Goal: Task Accomplishment & Management: Manage account settings

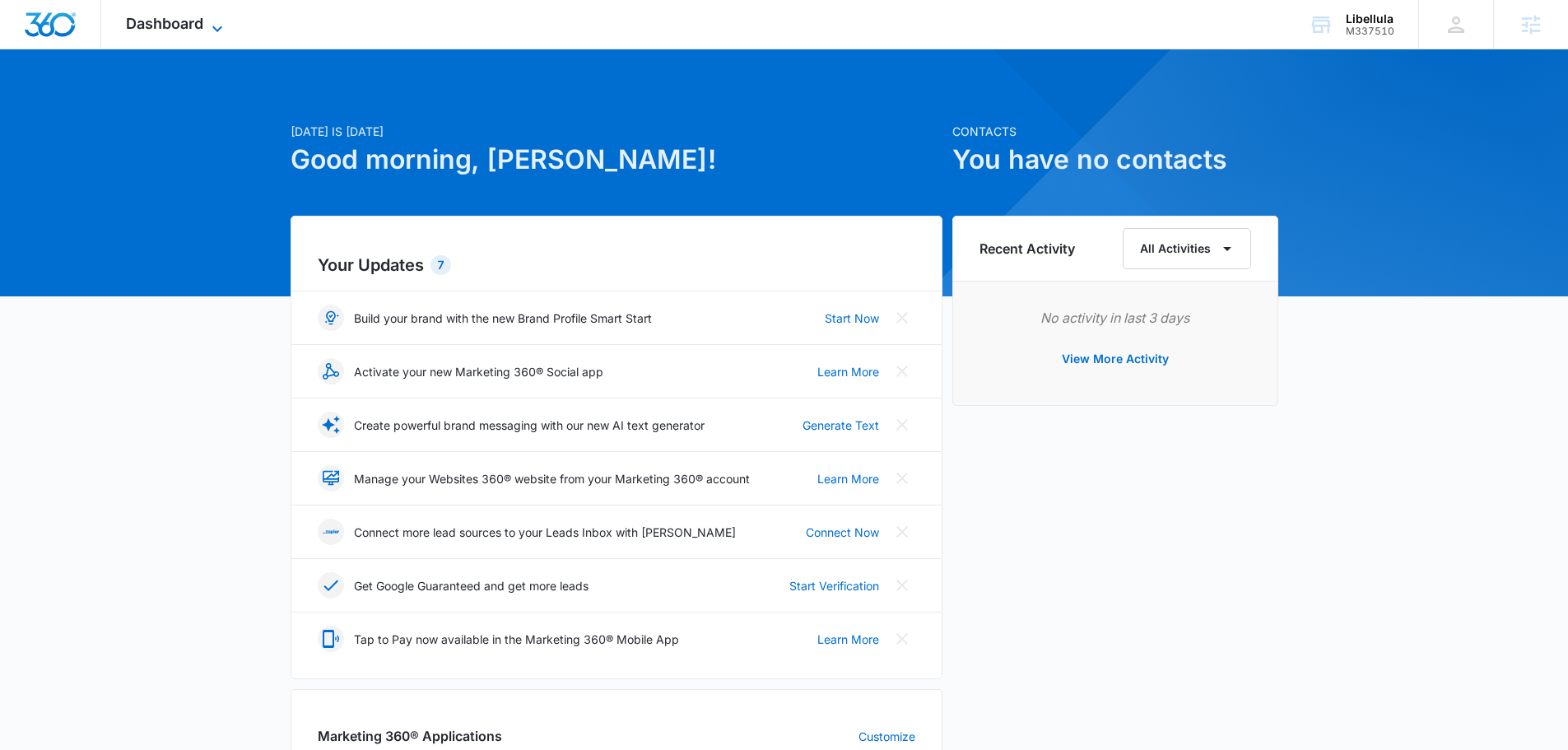
click at [161, 16] on span "Dashboard" at bounding box center [165, 23] width 78 height 17
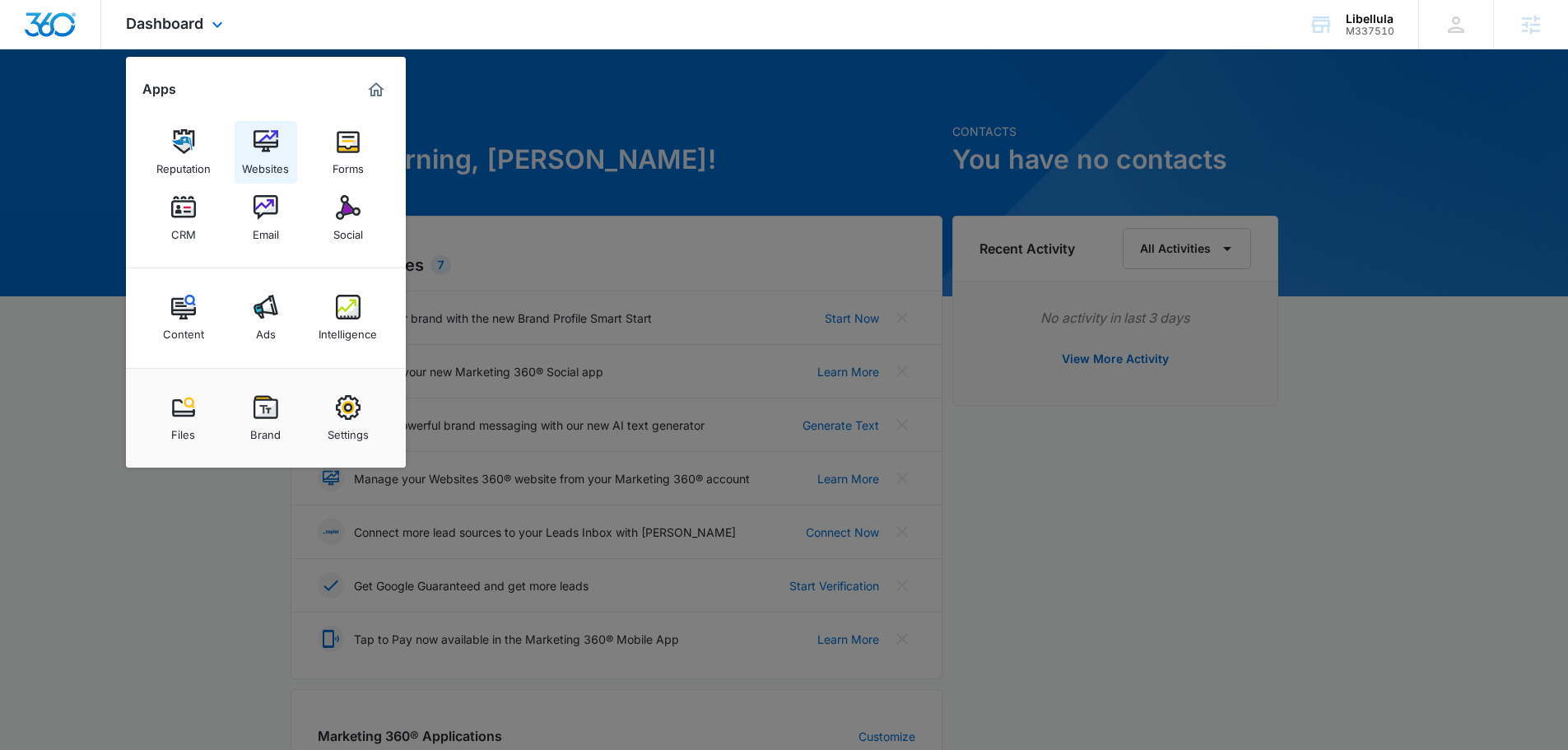
click at [266, 159] on div "Websites" at bounding box center [265, 165] width 47 height 22
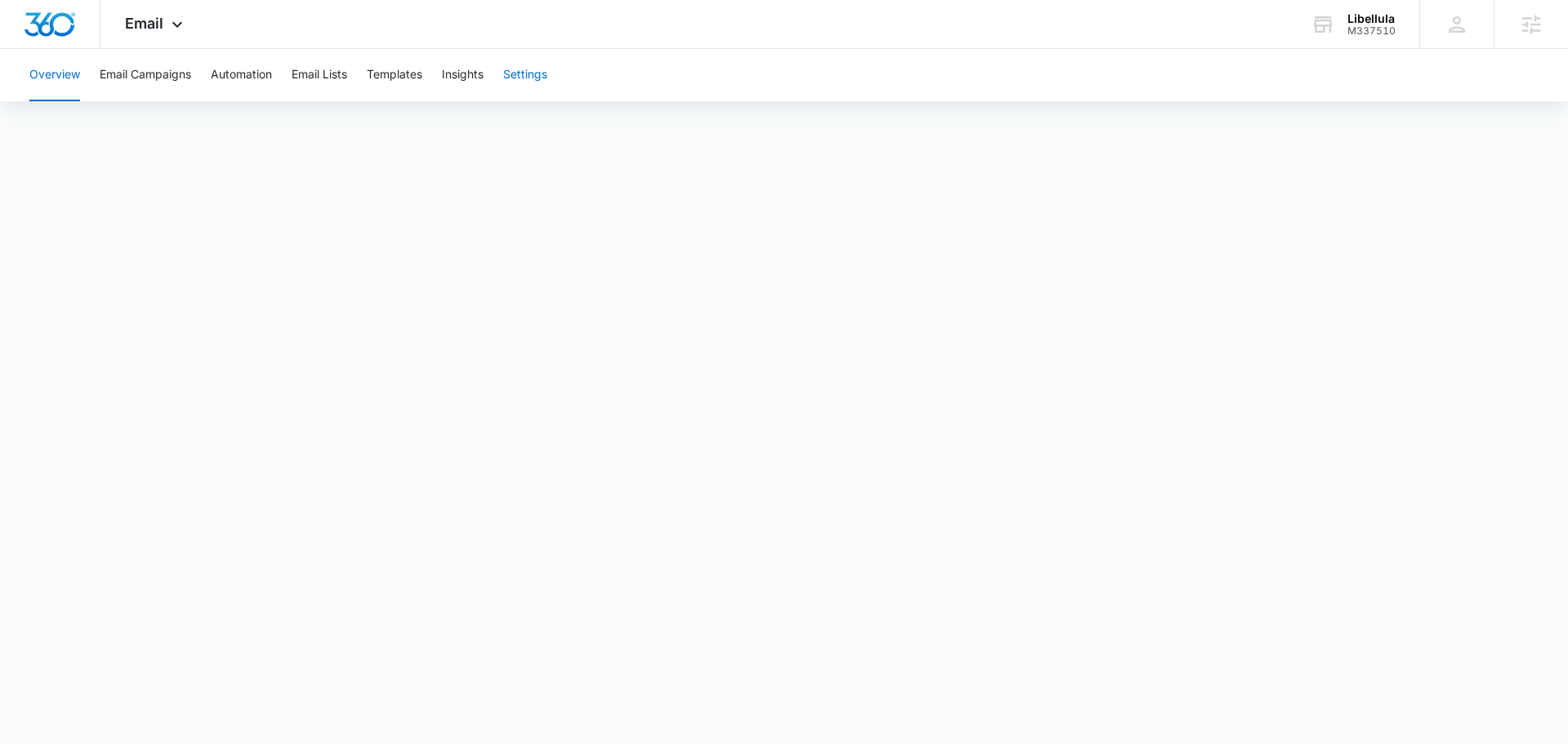
click at [518, 69] on button "Settings" at bounding box center [524, 75] width 44 height 52
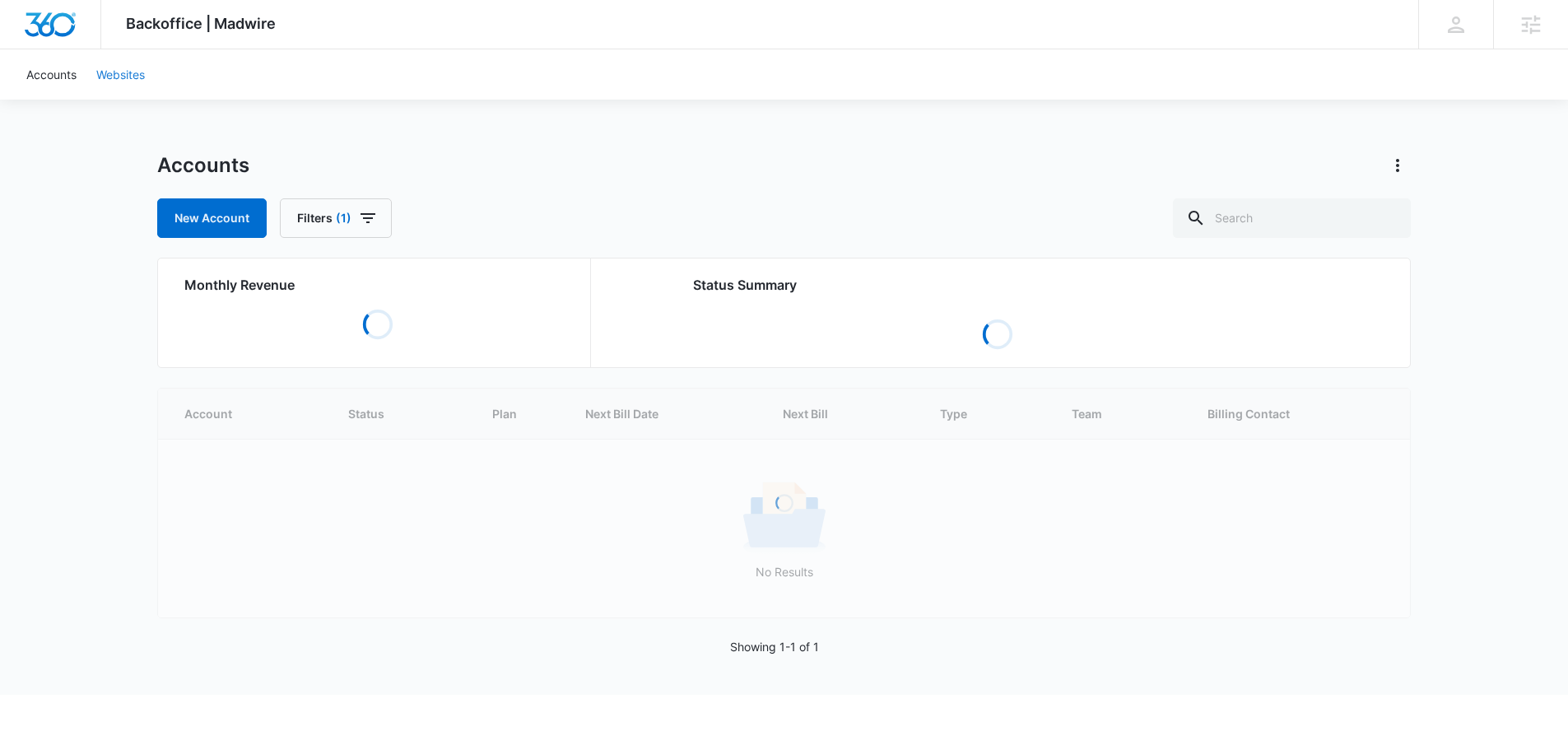
click at [124, 81] on link "Websites" at bounding box center [120, 75] width 69 height 51
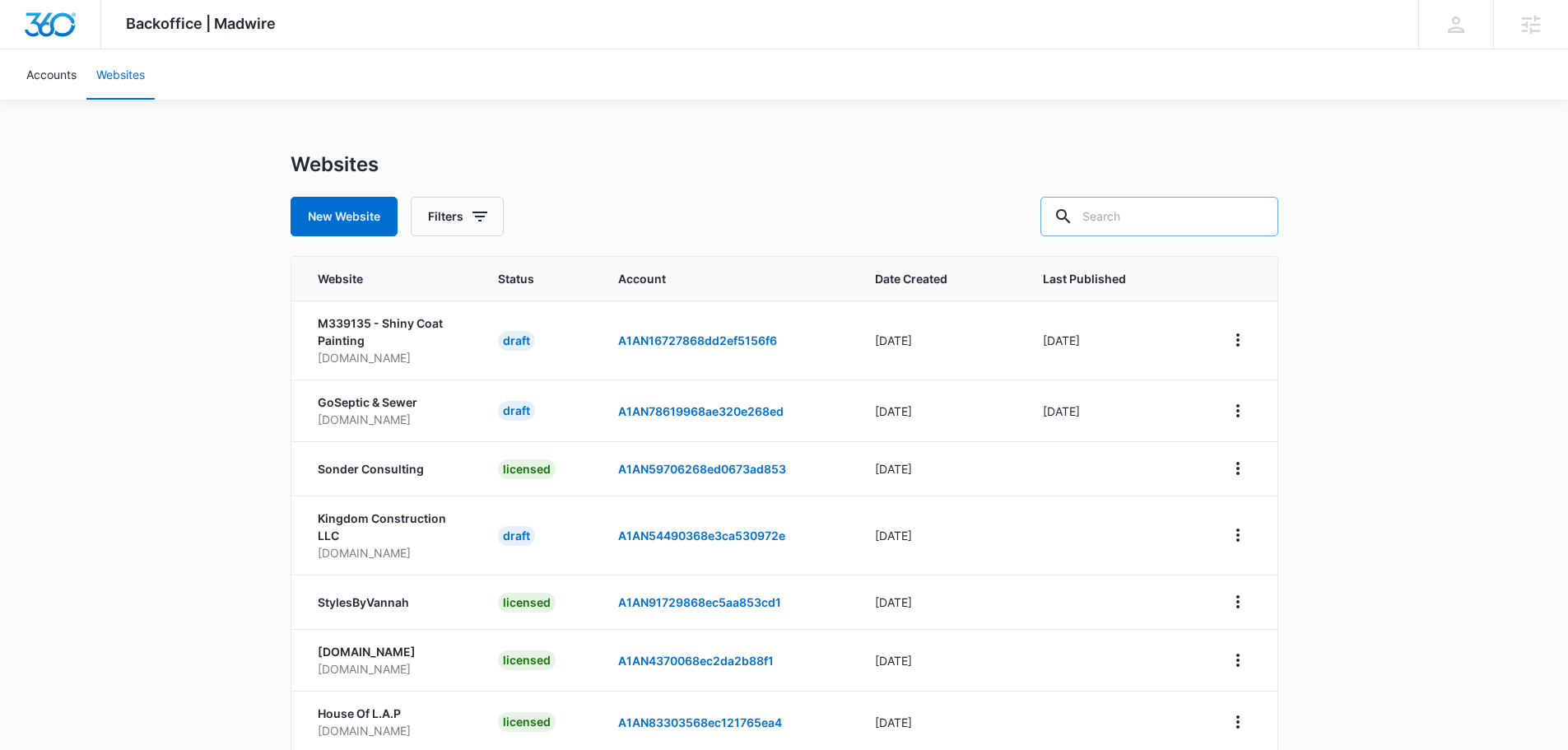
click at [1185, 231] on input "text" at bounding box center [1159, 217] width 237 height 40
type input "libellu"
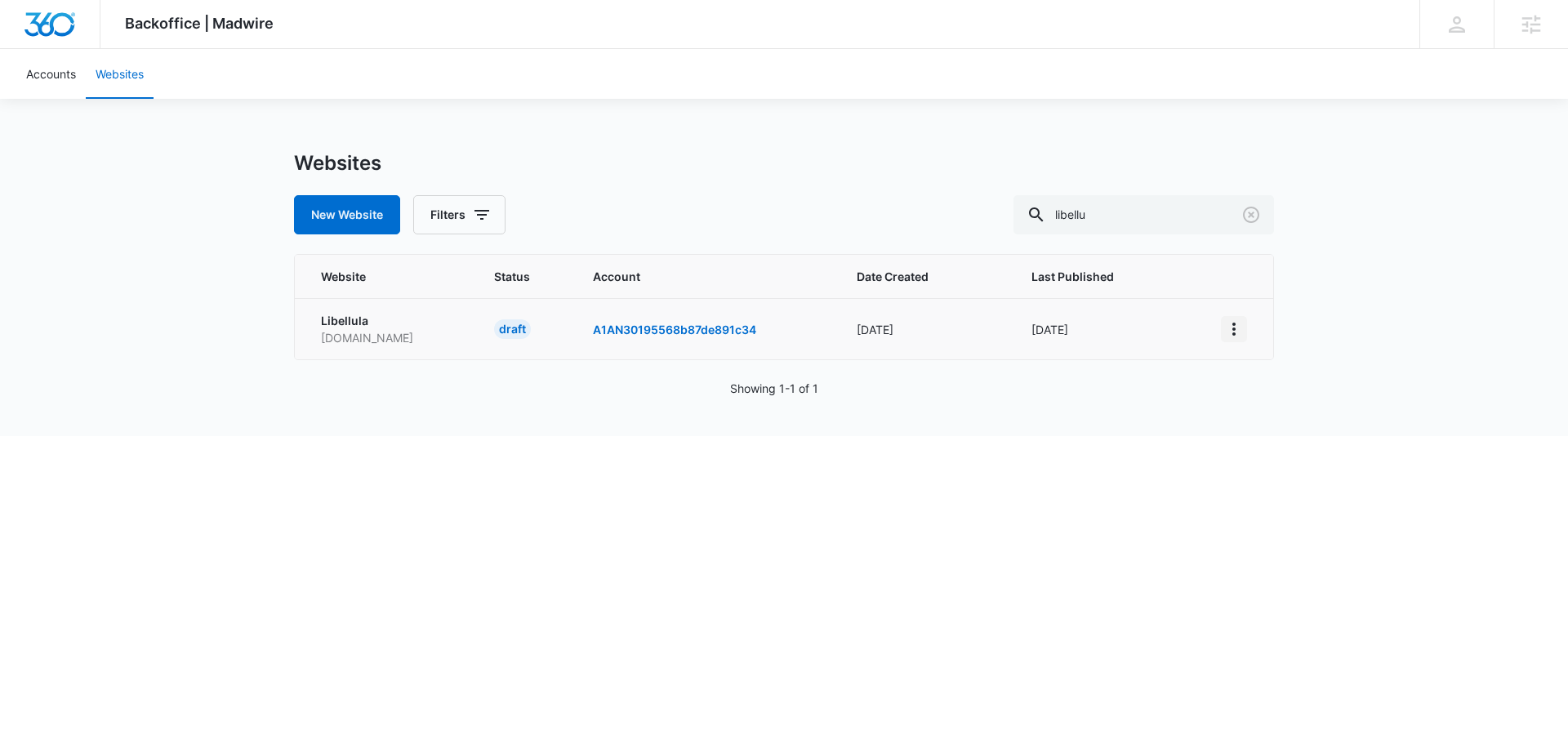
click at [1245, 331] on button "View More" at bounding box center [1234, 329] width 27 height 27
click at [1278, 451] on div "Activate Draft" at bounding box center [1289, 448] width 98 height 12
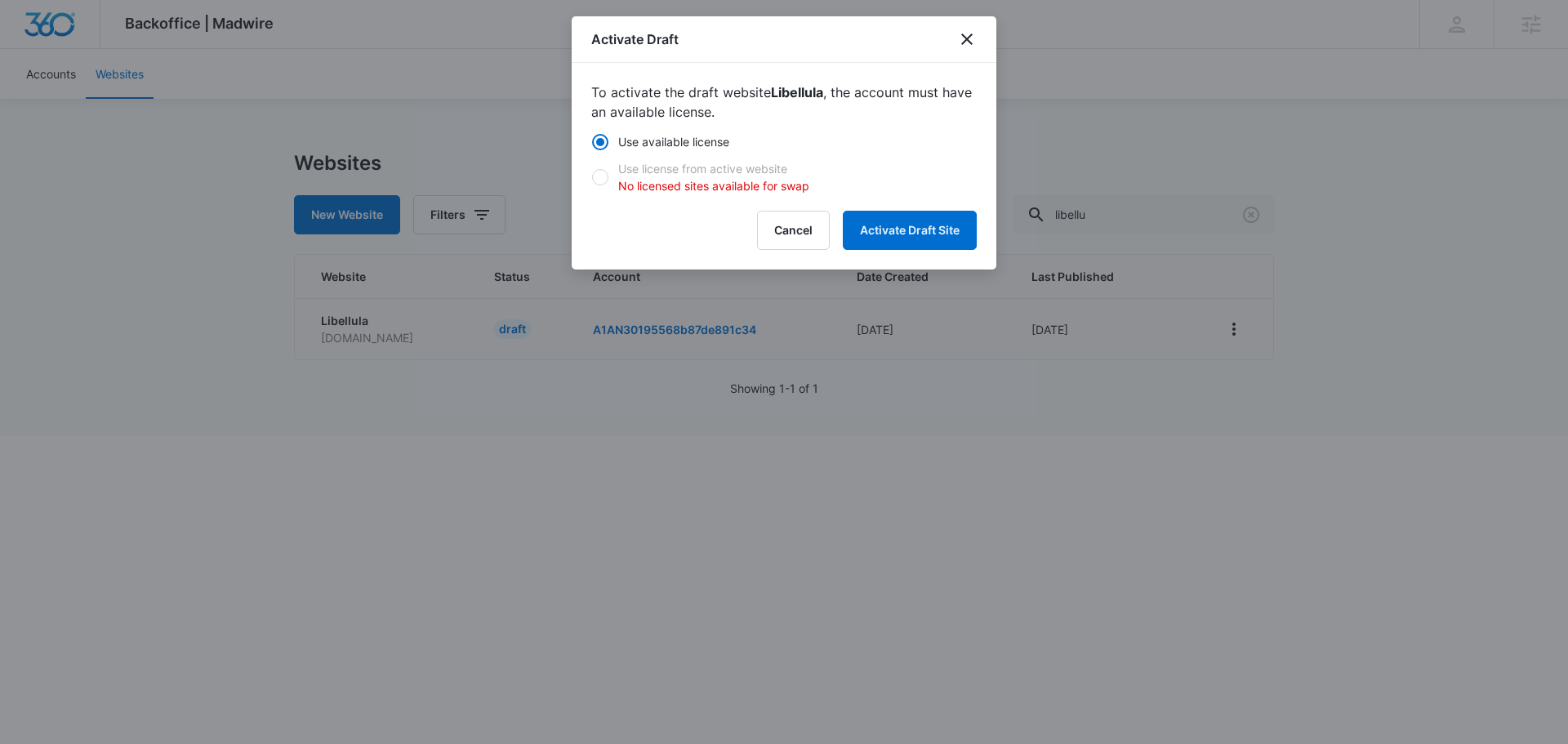
click at [907, 251] on div "To activate the draft website Libellula , the account must have an available li…" at bounding box center [784, 167] width 425 height 207
click at [915, 236] on button "Activate Draft Site" at bounding box center [910, 231] width 134 height 39
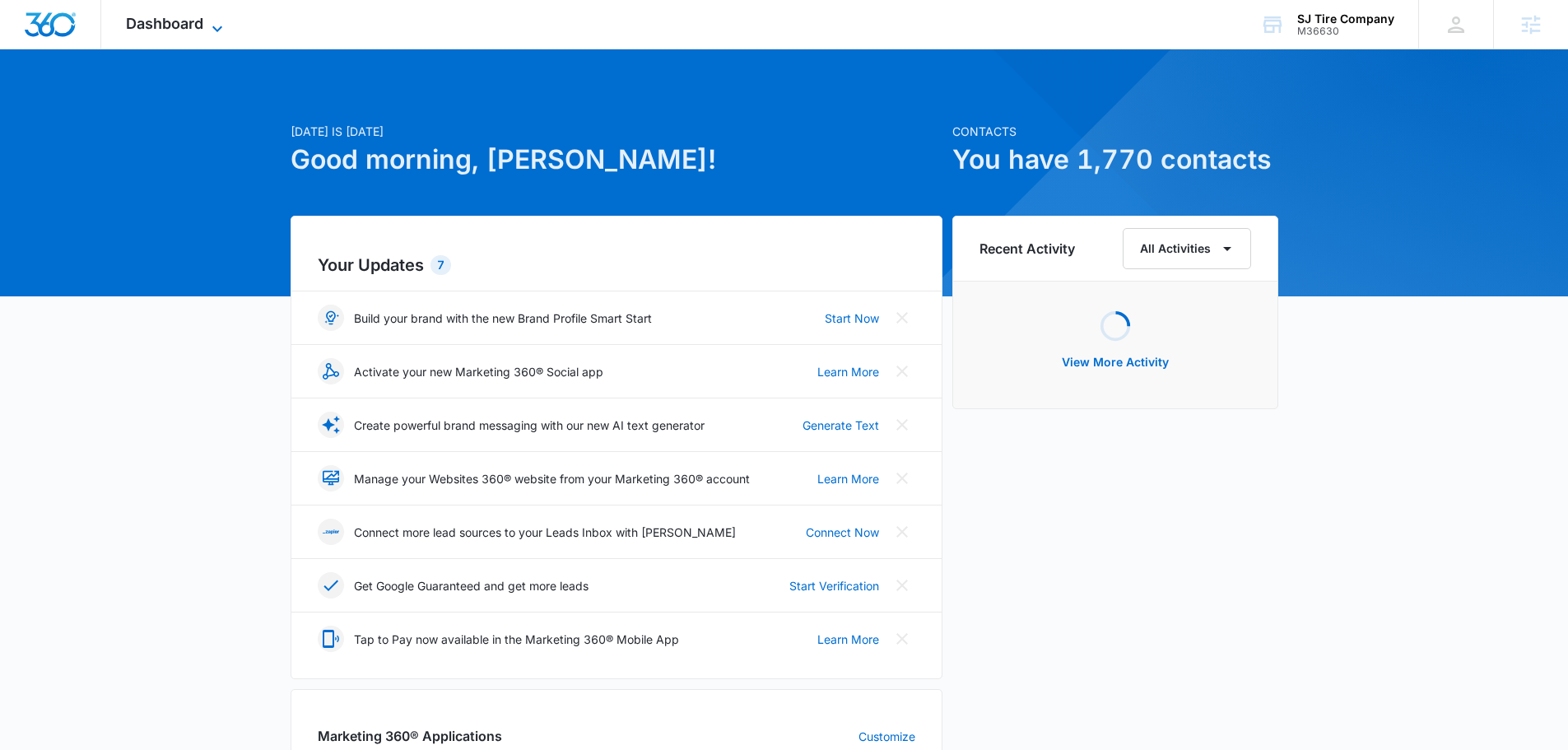
click at [154, 18] on span "Dashboard" at bounding box center [165, 23] width 78 height 17
